Goal: Find specific page/section: Find specific page/section

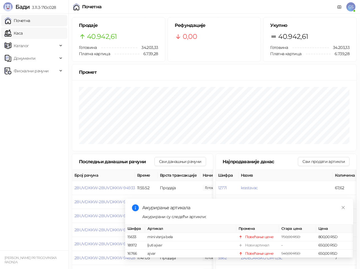
click at [23, 31] on link "Каса" at bounding box center [14, 32] width 18 height 11
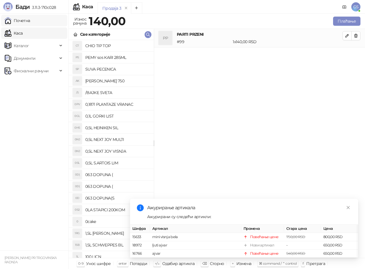
click at [29, 19] on link "Почетна" at bounding box center [18, 20] width 26 height 11
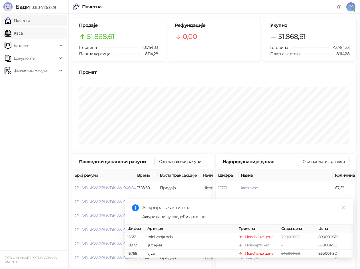
click at [23, 37] on link "Каса" at bounding box center [14, 32] width 18 height 11
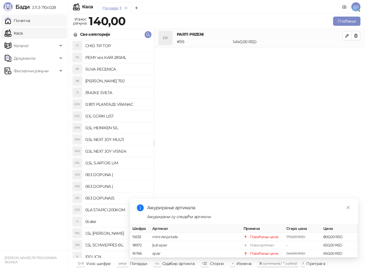
click at [30, 20] on link "Почетна" at bounding box center [18, 20] width 26 height 11
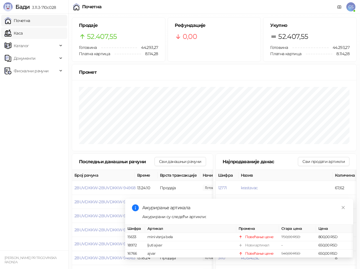
click at [23, 30] on link "Каса" at bounding box center [14, 32] width 18 height 11
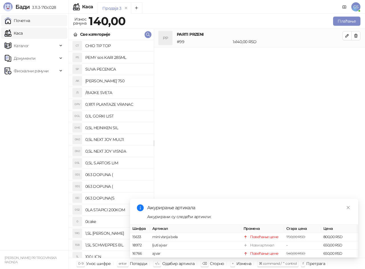
click at [25, 20] on link "Почетна" at bounding box center [18, 20] width 26 height 11
